Goal: Complete application form: Complete application form

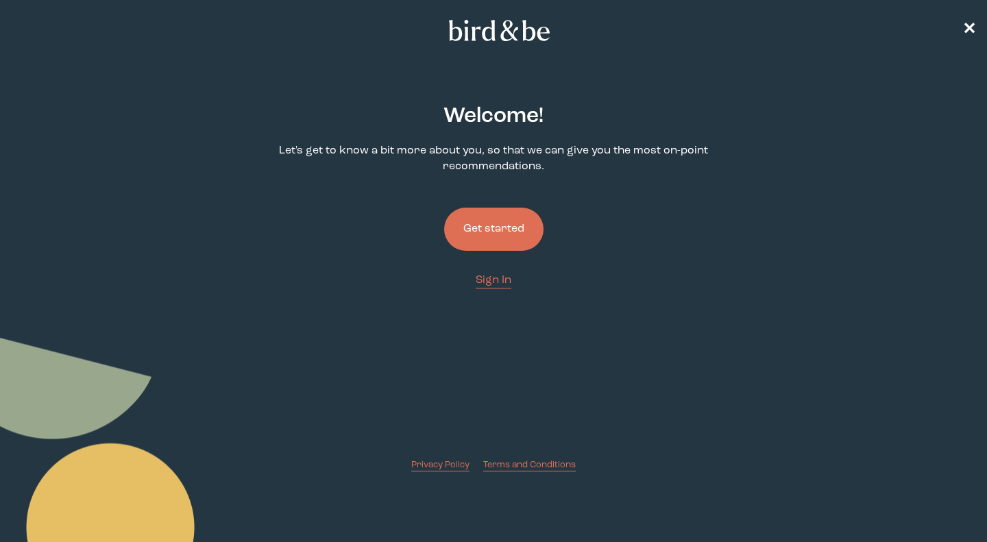
click at [496, 237] on button "Get started" at bounding box center [493, 229] width 99 height 43
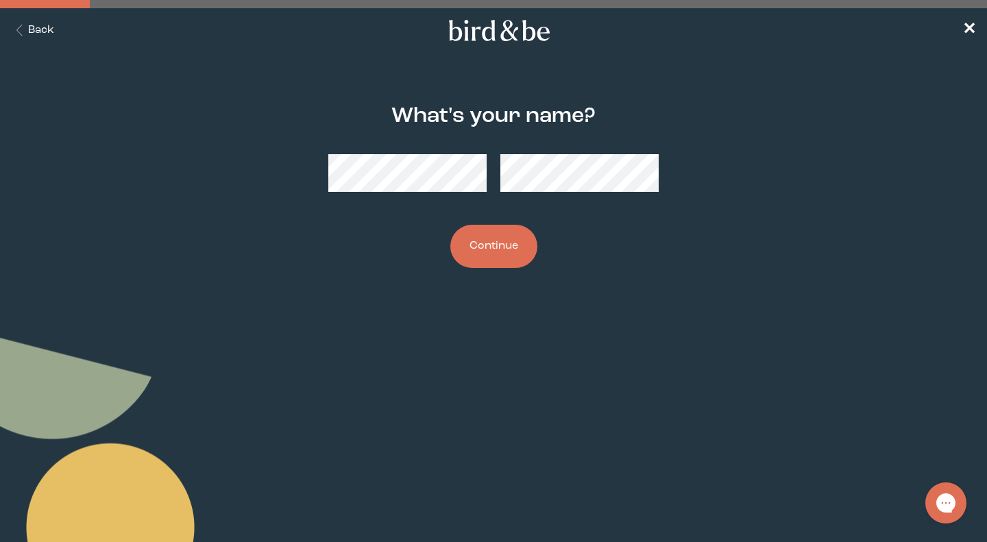
click at [502, 231] on button "Continue" at bounding box center [493, 246] width 87 height 43
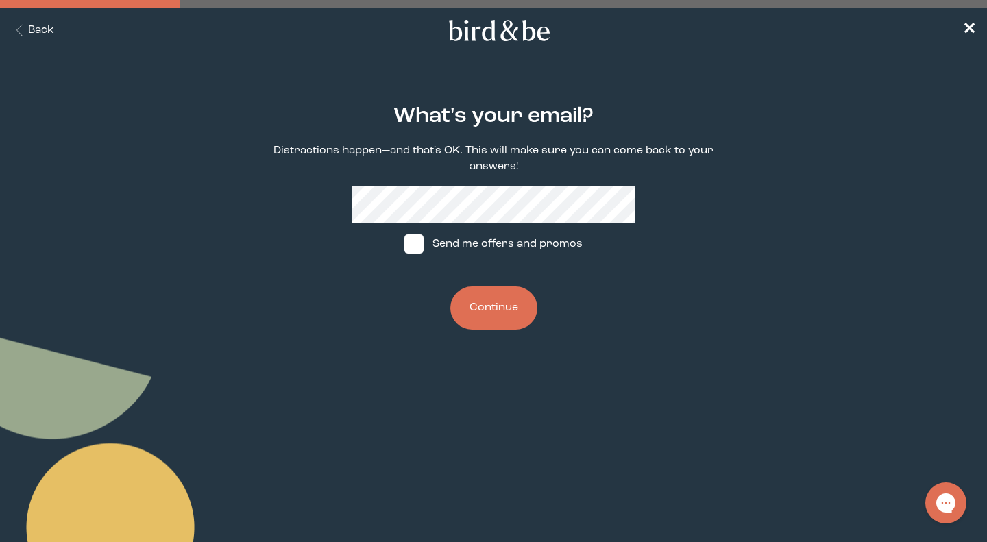
click at [498, 309] on button "Continue" at bounding box center [493, 308] width 87 height 43
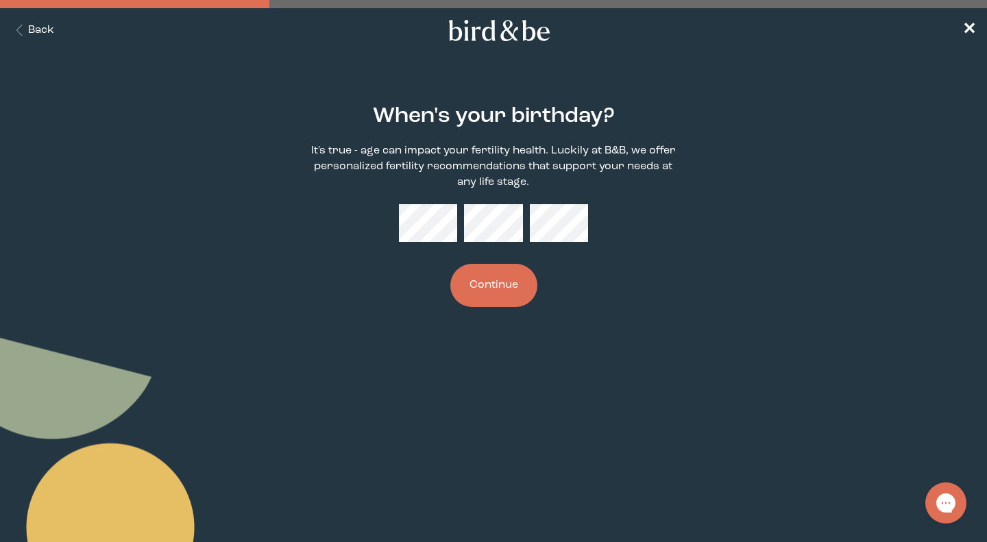
click at [498, 270] on button "Continue" at bounding box center [493, 285] width 87 height 43
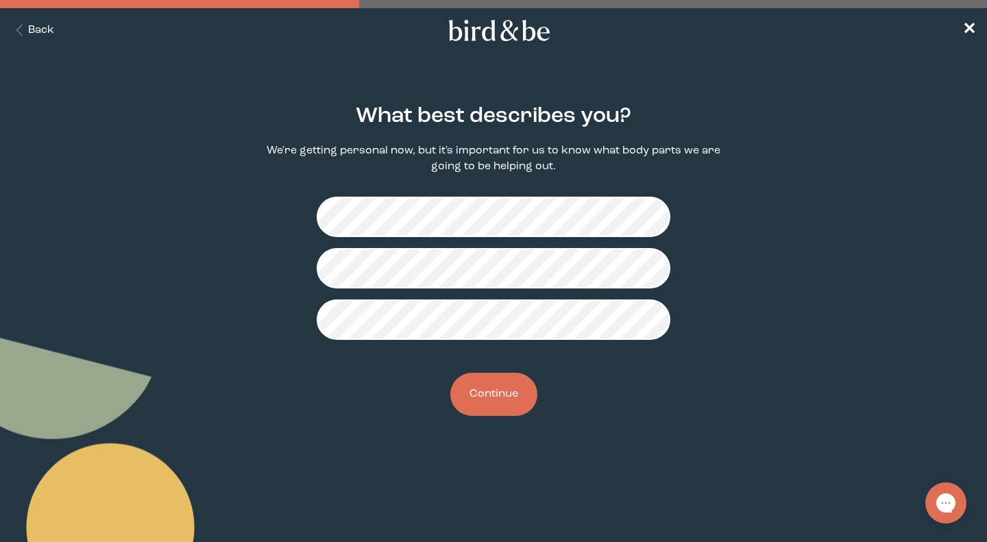
click at [506, 389] on button "Continue" at bounding box center [493, 394] width 87 height 43
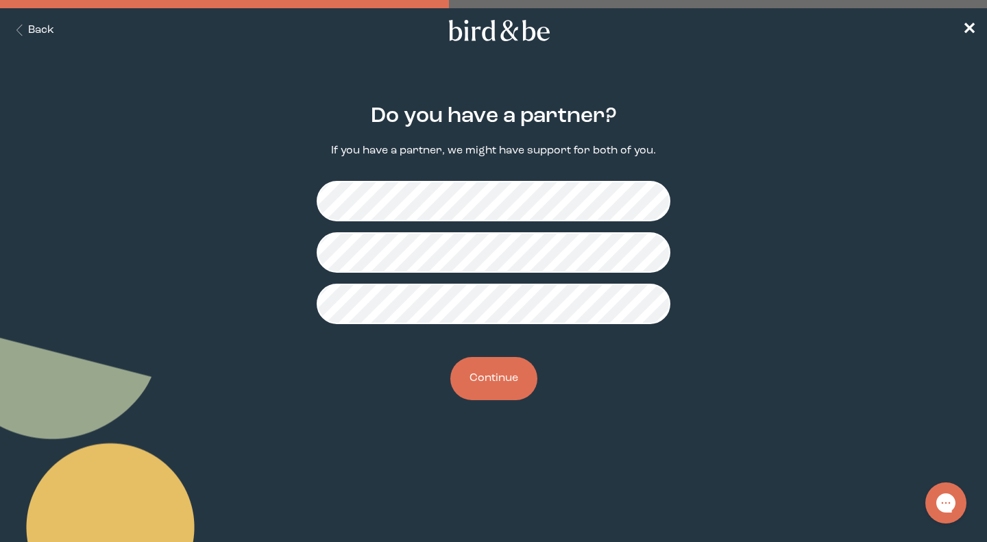
click at [498, 276] on fieldset at bounding box center [494, 252] width 354 height 165
click at [509, 378] on button "Continue" at bounding box center [493, 378] width 87 height 43
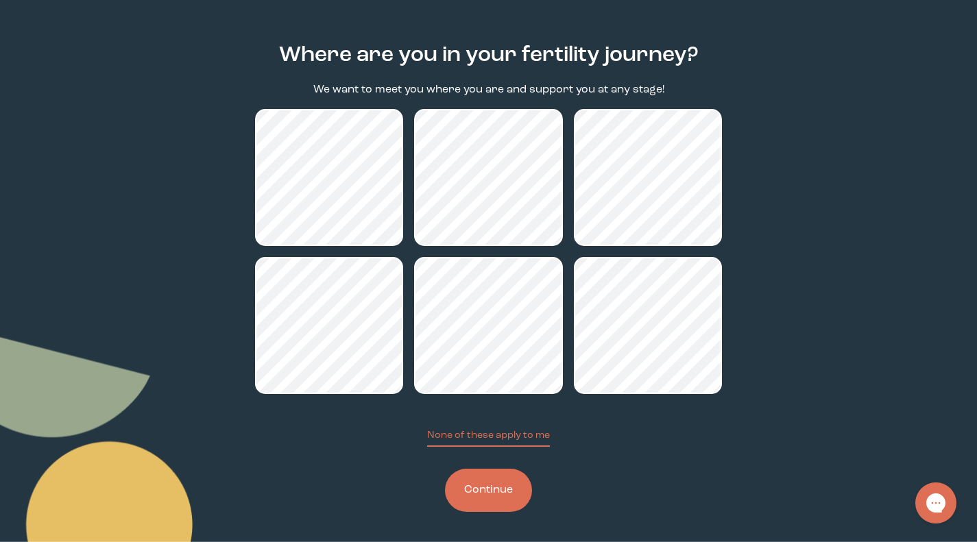
scroll to position [64, 0]
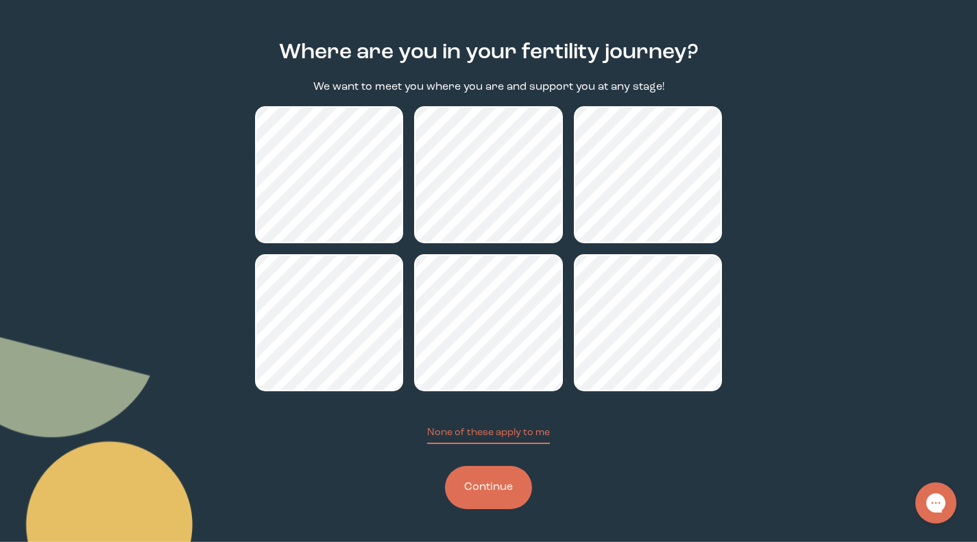
click at [504, 497] on button "Continue" at bounding box center [488, 487] width 87 height 43
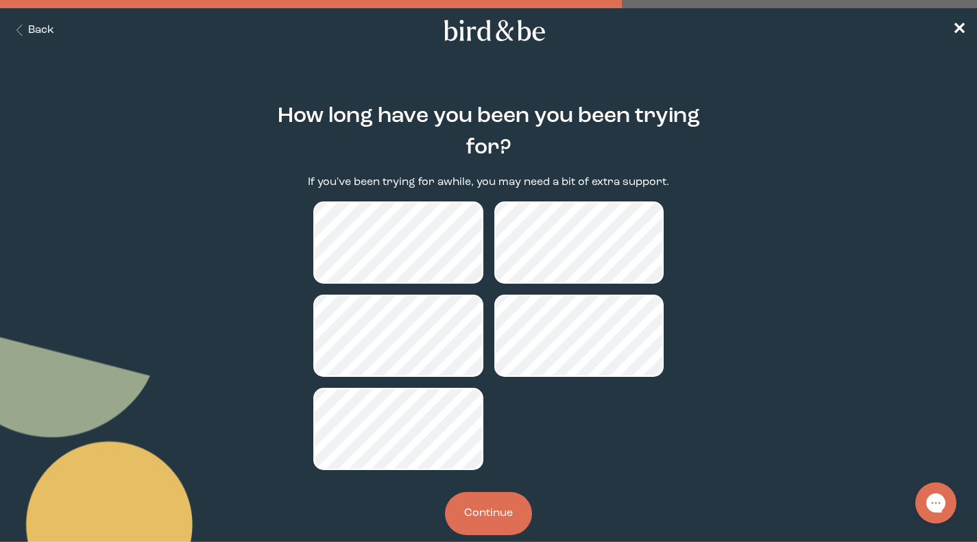
click at [503, 514] on button "Continue" at bounding box center [488, 513] width 87 height 43
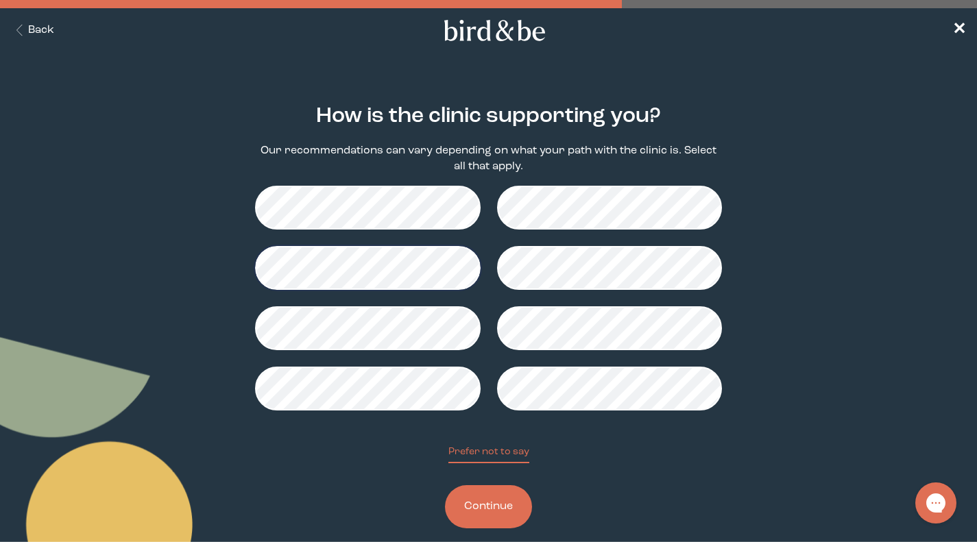
click at [500, 511] on button "Continue" at bounding box center [488, 506] width 87 height 43
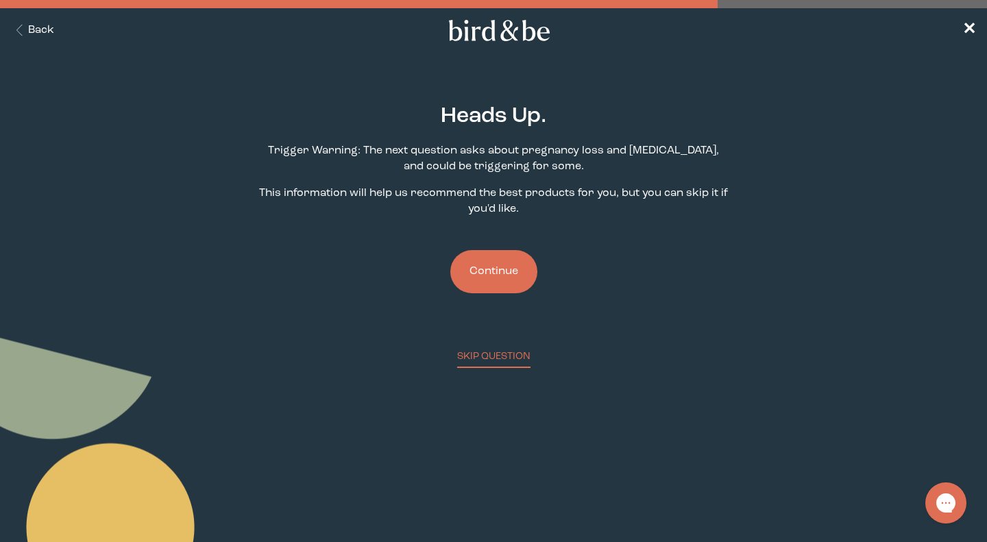
click at [496, 273] on button "Continue" at bounding box center [493, 271] width 87 height 43
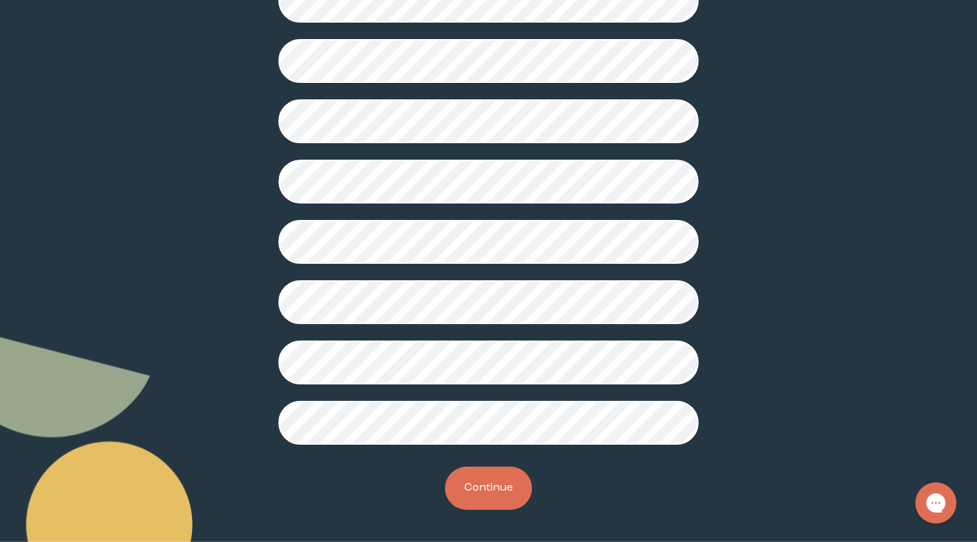
scroll to position [315, 0]
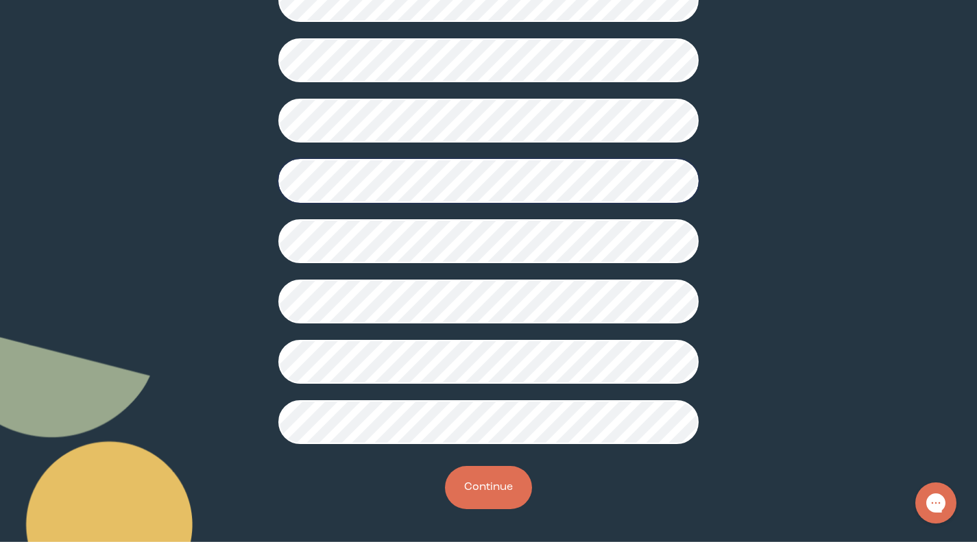
click at [481, 483] on button "Continue" at bounding box center [488, 487] width 87 height 43
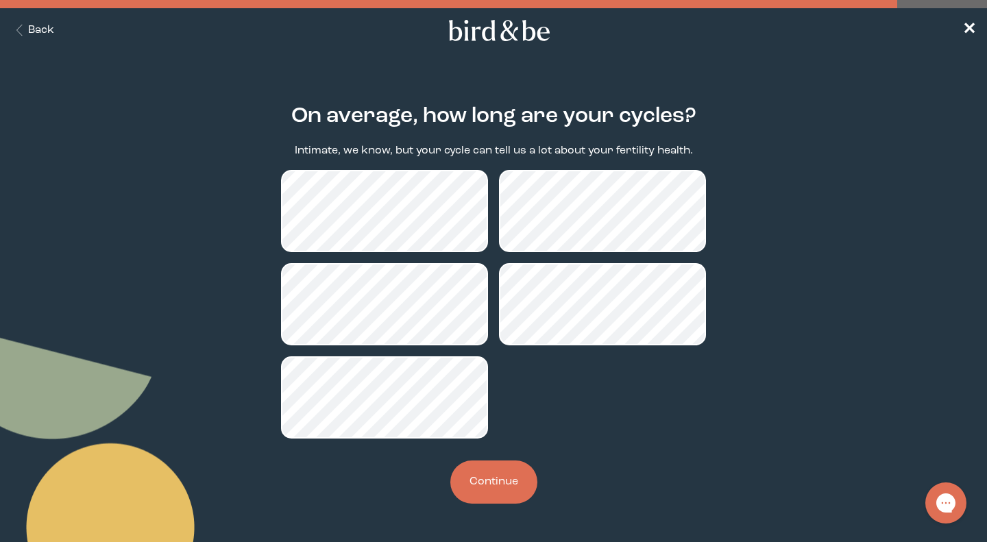
click at [471, 462] on button "Continue" at bounding box center [493, 482] width 87 height 43
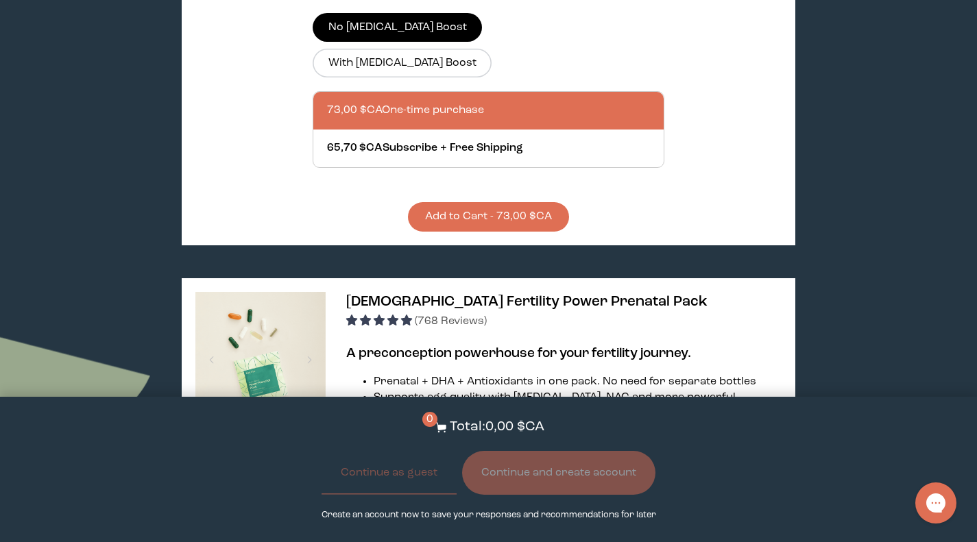
scroll to position [2536, 0]
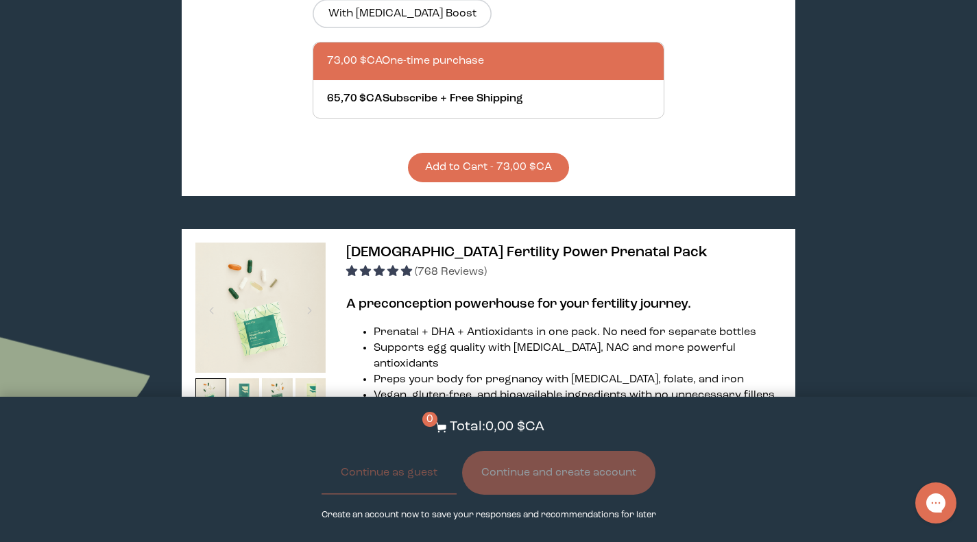
click at [268, 243] on img at bounding box center [260, 308] width 130 height 130
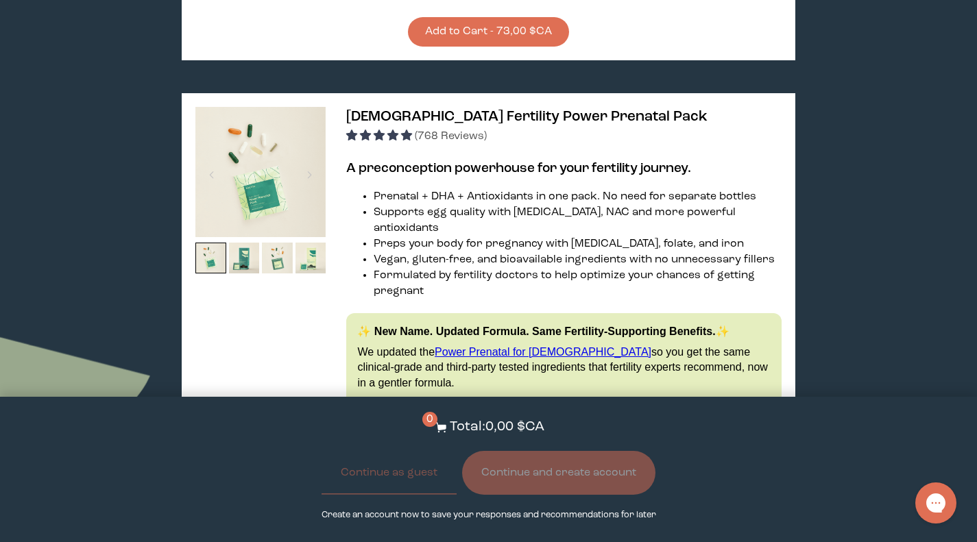
scroll to position [2811, 0]
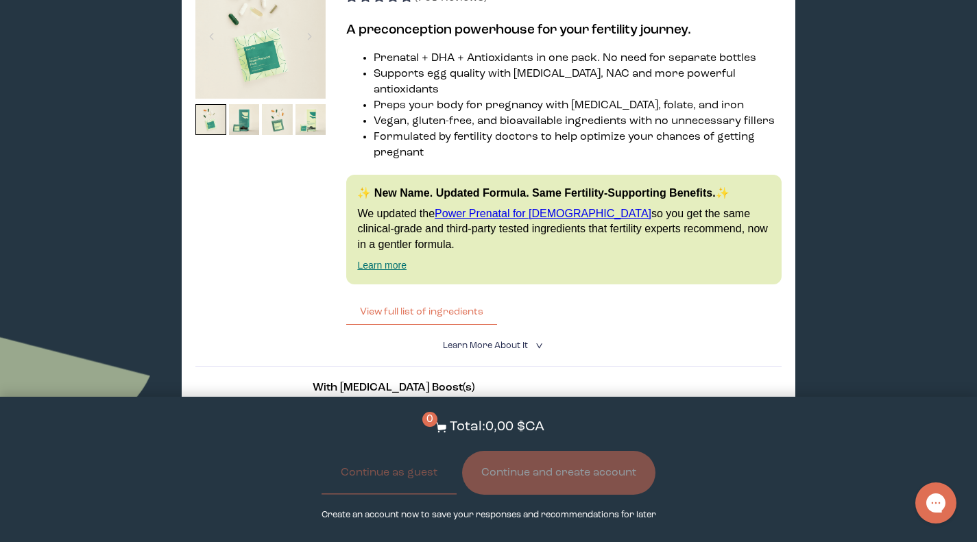
click at [485, 443] on label "With [MEDICAL_DATA] Boost" at bounding box center [402, 457] width 179 height 29
click at [0, 0] on input "With [MEDICAL_DATA] Boost" at bounding box center [0, 0] width 0 height 0
click at [381, 407] on label "No [MEDICAL_DATA] Boost" at bounding box center [397, 421] width 169 height 29
click at [0, 0] on input "No [MEDICAL_DATA] Boost" at bounding box center [0, 0] width 0 height 0
click at [468, 443] on label "With [MEDICAL_DATA] Boost" at bounding box center [402, 457] width 179 height 29
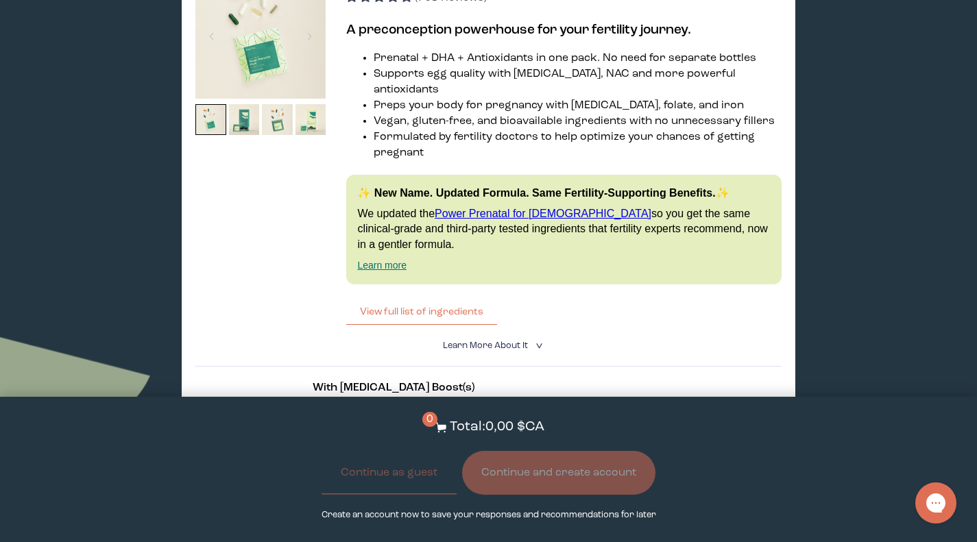
click at [0, 0] on input "With [MEDICAL_DATA] Boost" at bounding box center [0, 0] width 0 height 0
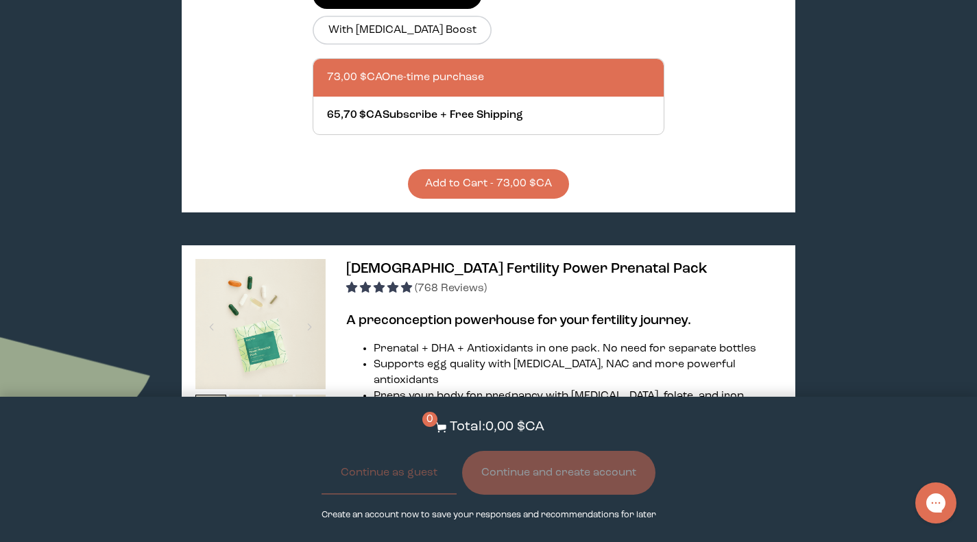
scroll to position [2536, 0]
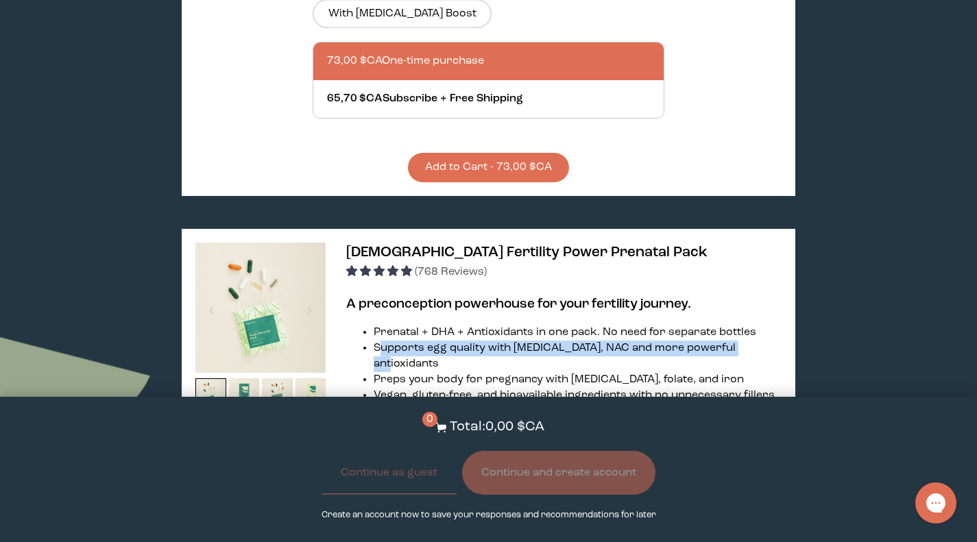
drag, startPoint x: 380, startPoint y: 199, endPoint x: 753, endPoint y: 199, distance: 373.6
click at [753, 341] on li "Supports egg quality with [MEDICAL_DATA], NAC and more powerful antioxidants" at bounding box center [577, 357] width 407 height 32
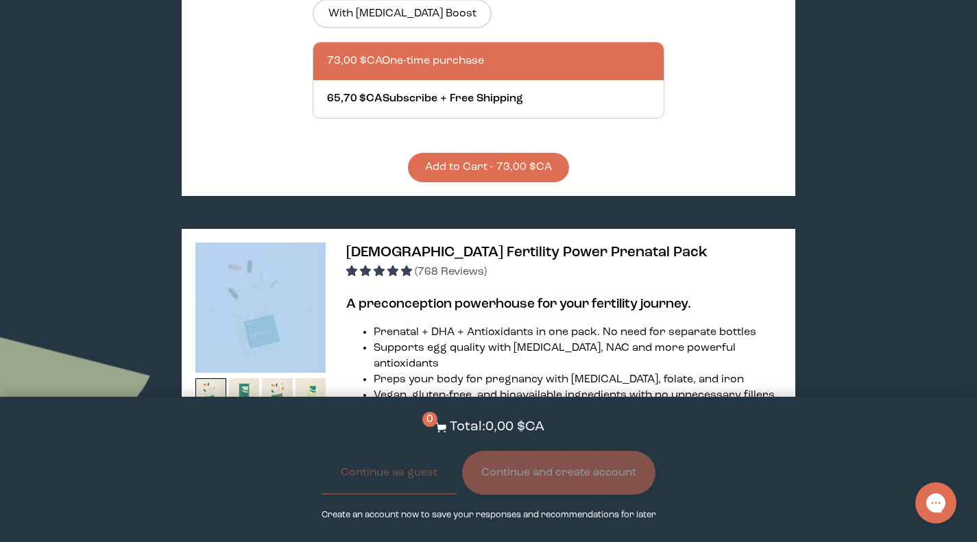
drag, startPoint x: 418, startPoint y: 266, endPoint x: 319, endPoint y: 162, distance: 143.0
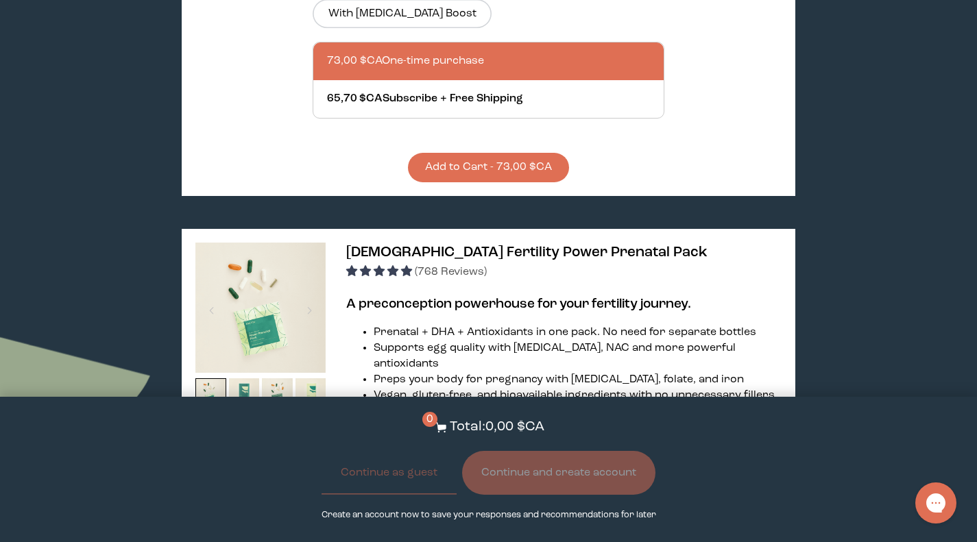
click at [398, 372] on li "Preps your body for pregnancy with [MEDICAL_DATA], folate, and iron" at bounding box center [577, 380] width 407 height 16
click at [245, 378] on img at bounding box center [244, 393] width 31 height 31
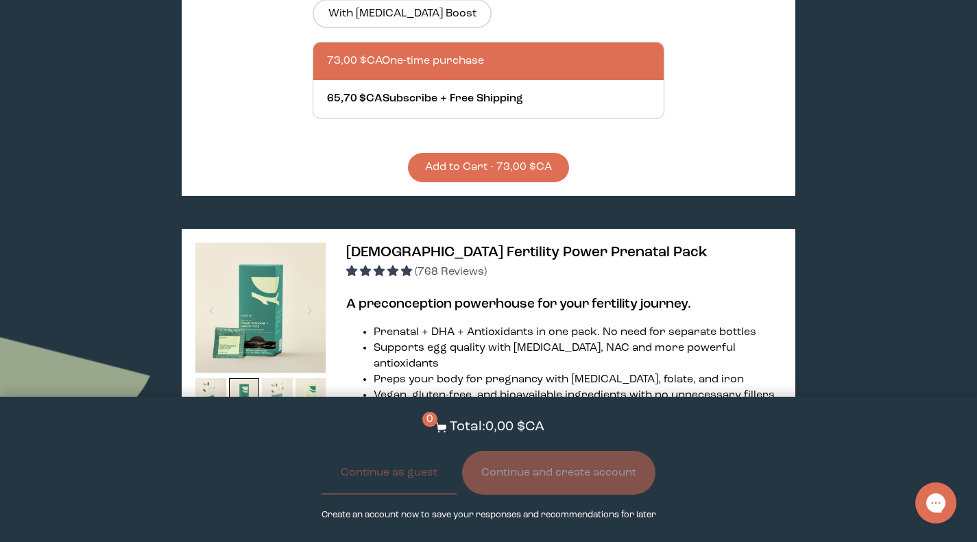
click at [275, 378] on img at bounding box center [277, 393] width 31 height 31
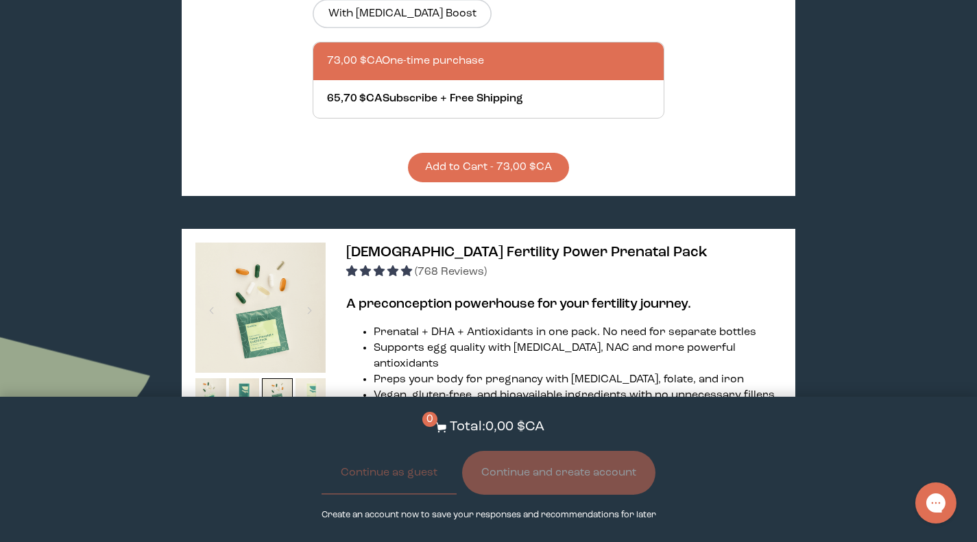
click at [304, 378] on img at bounding box center [310, 393] width 31 height 31
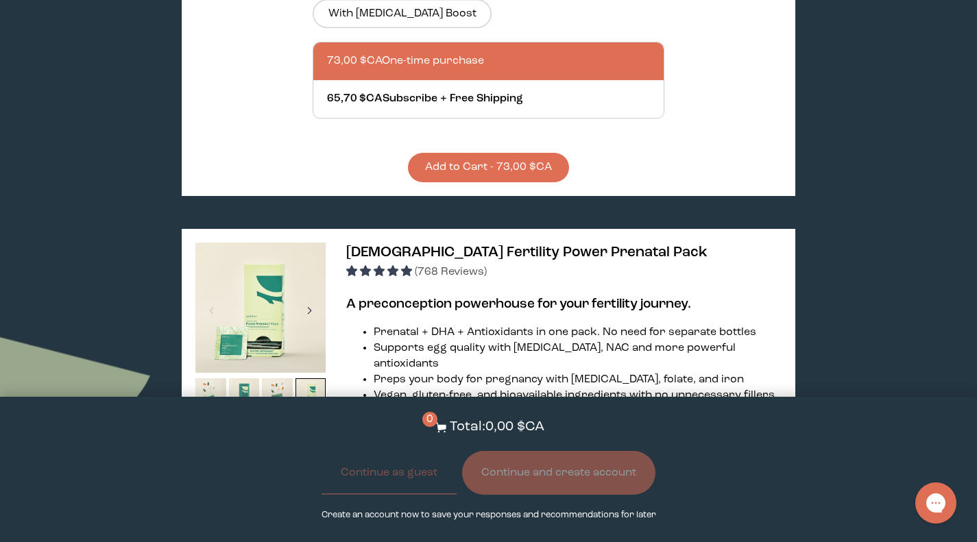
click at [311, 295] on div at bounding box center [309, 310] width 19 height 30
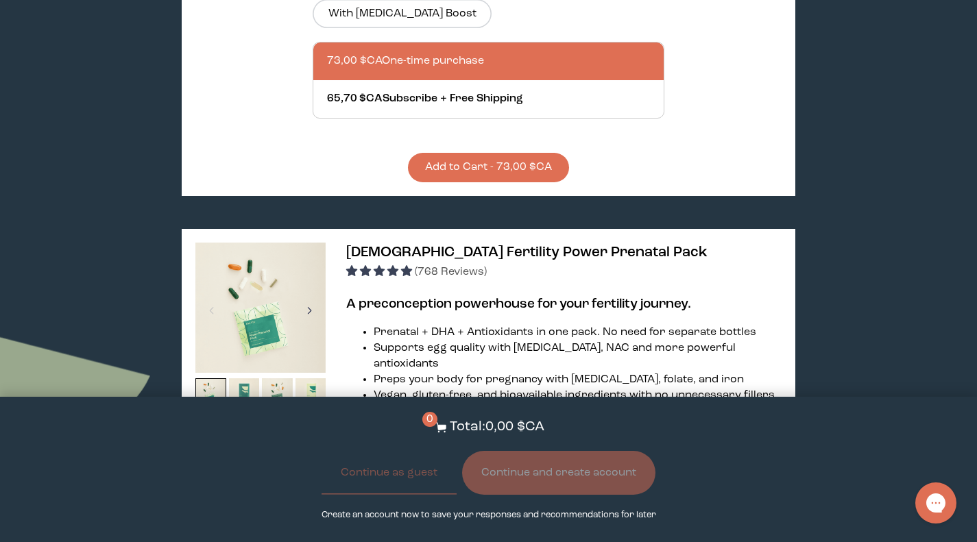
click at [310, 295] on div at bounding box center [309, 310] width 19 height 30
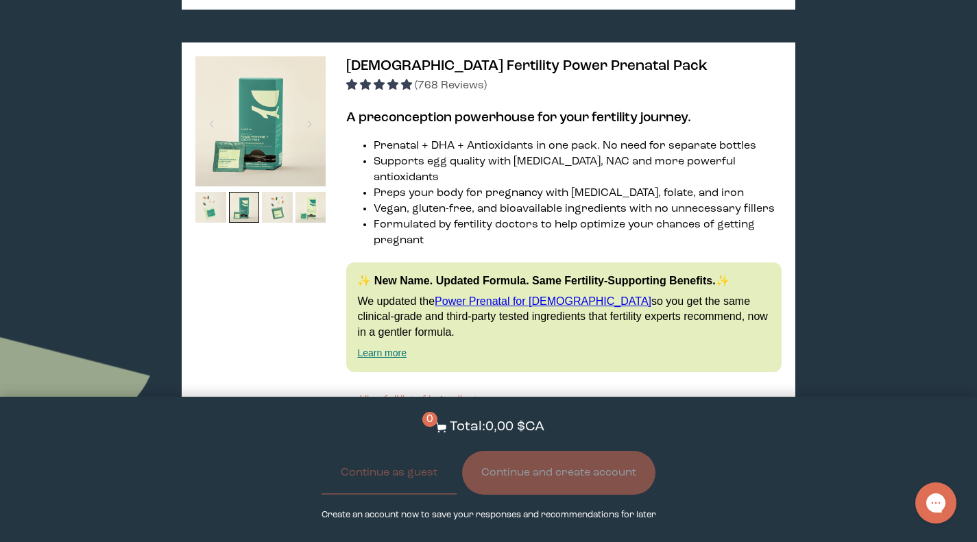
scroll to position [2879, 0]
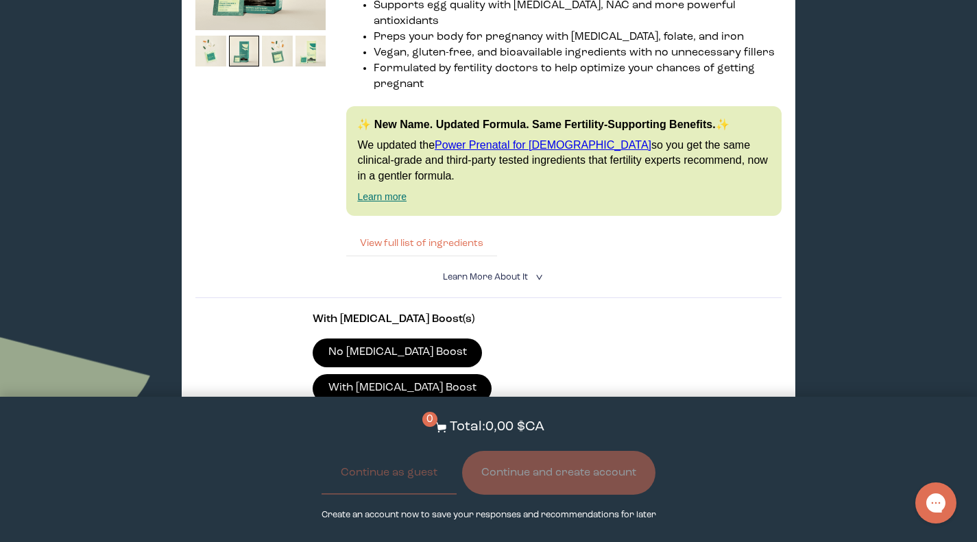
click at [457, 230] on button "View full list of ingredients" at bounding box center [421, 243] width 151 height 27
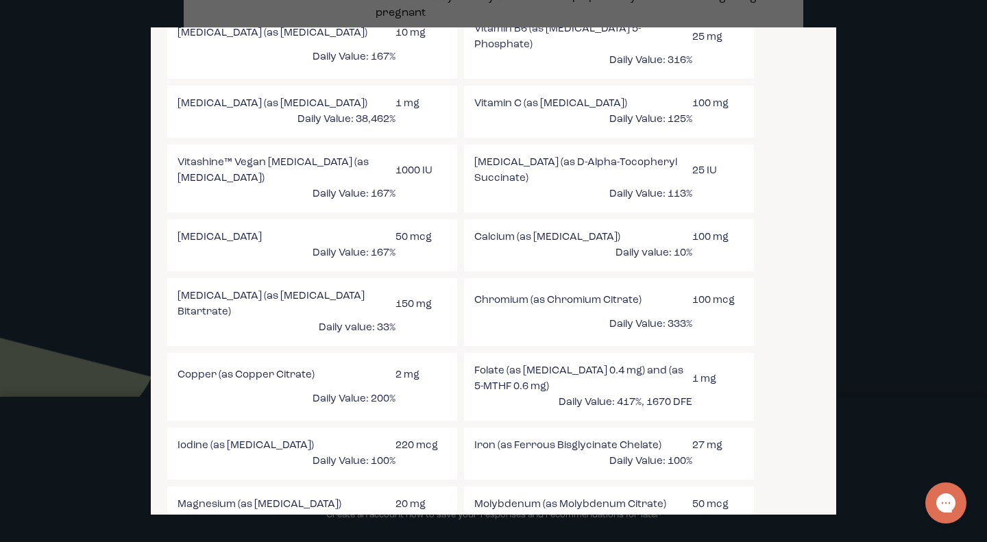
scroll to position [1440, 33]
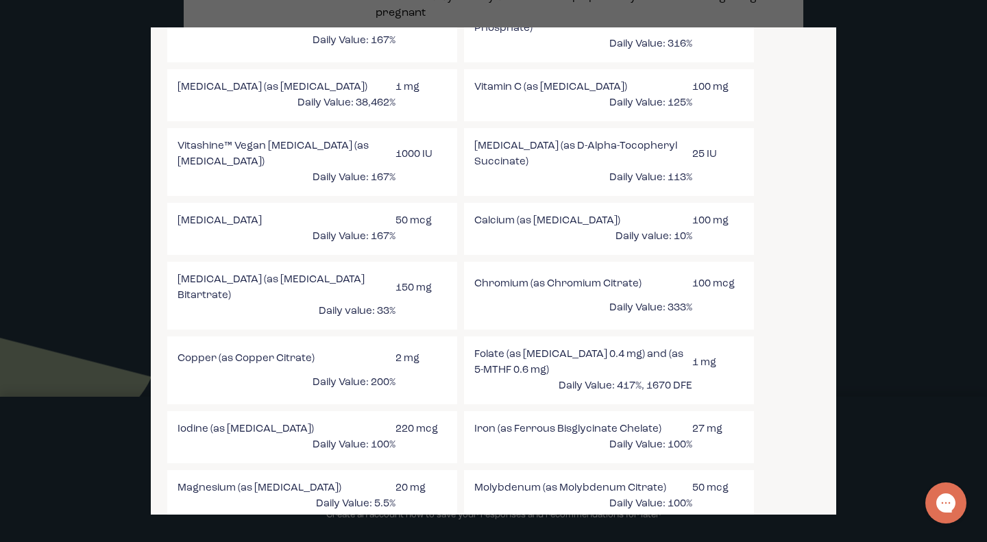
click at [775, 379] on div "List of ingredients ✖ Vitamin A (as [MEDICAL_DATA]) 540 mcg RAE Daily Value: 72…" at bounding box center [494, 271] width 686 height 488
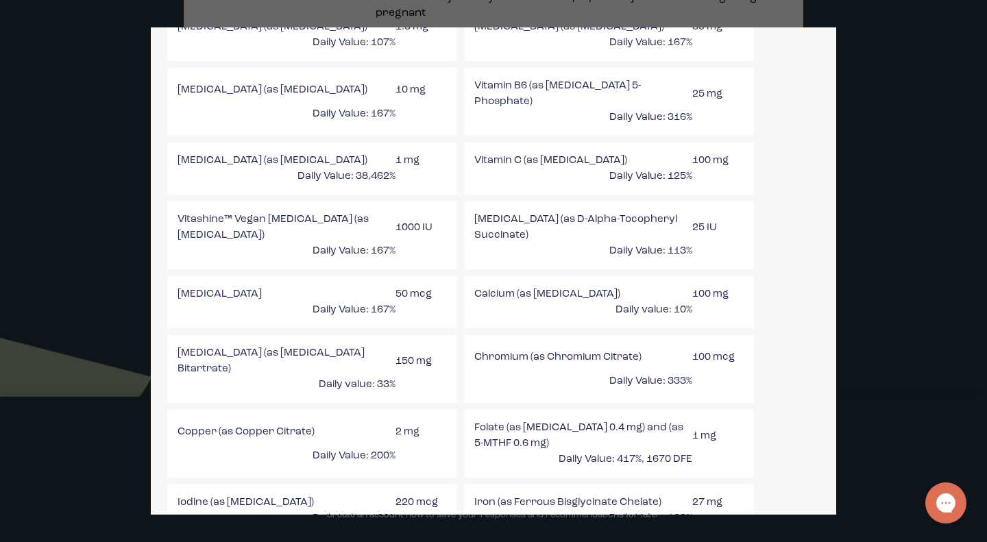
scroll to position [1335, 33]
